Goal: Participate in discussion: Engage in conversation with other users on a specific topic

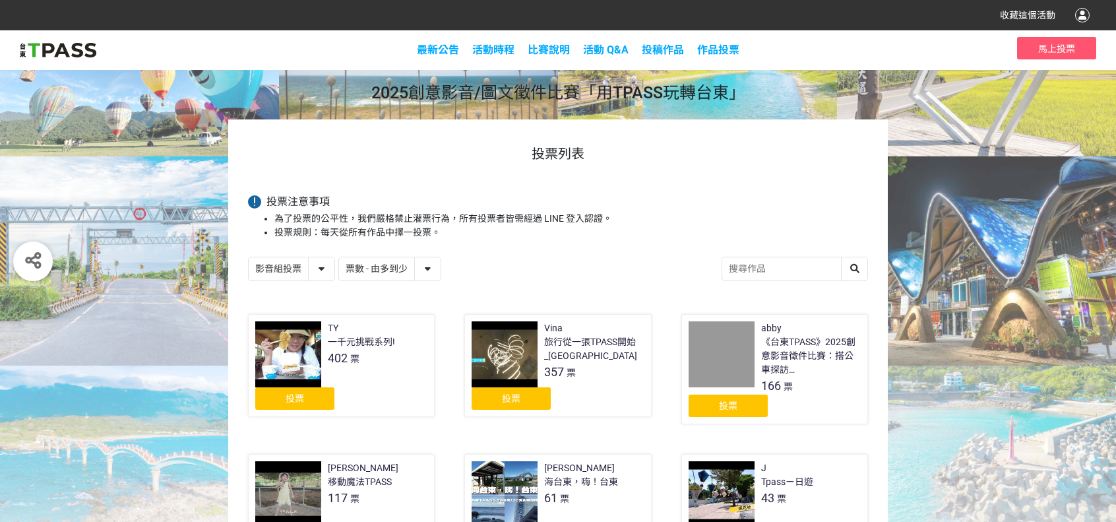
select select "vote"
click at [383, 151] on h1 "投票列表" at bounding box center [558, 154] width 620 height 16
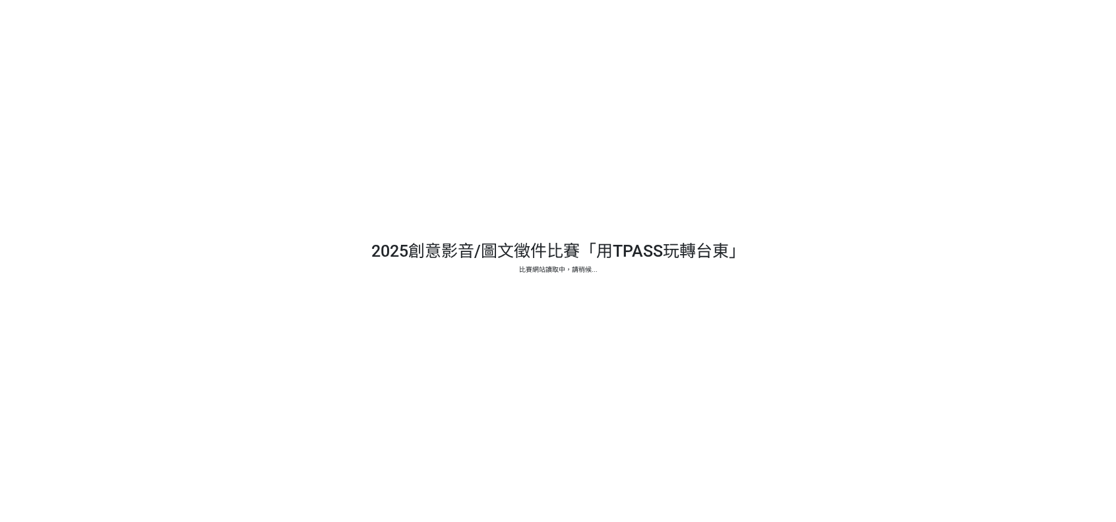
select select "vote"
